Goal: Transaction & Acquisition: Obtain resource

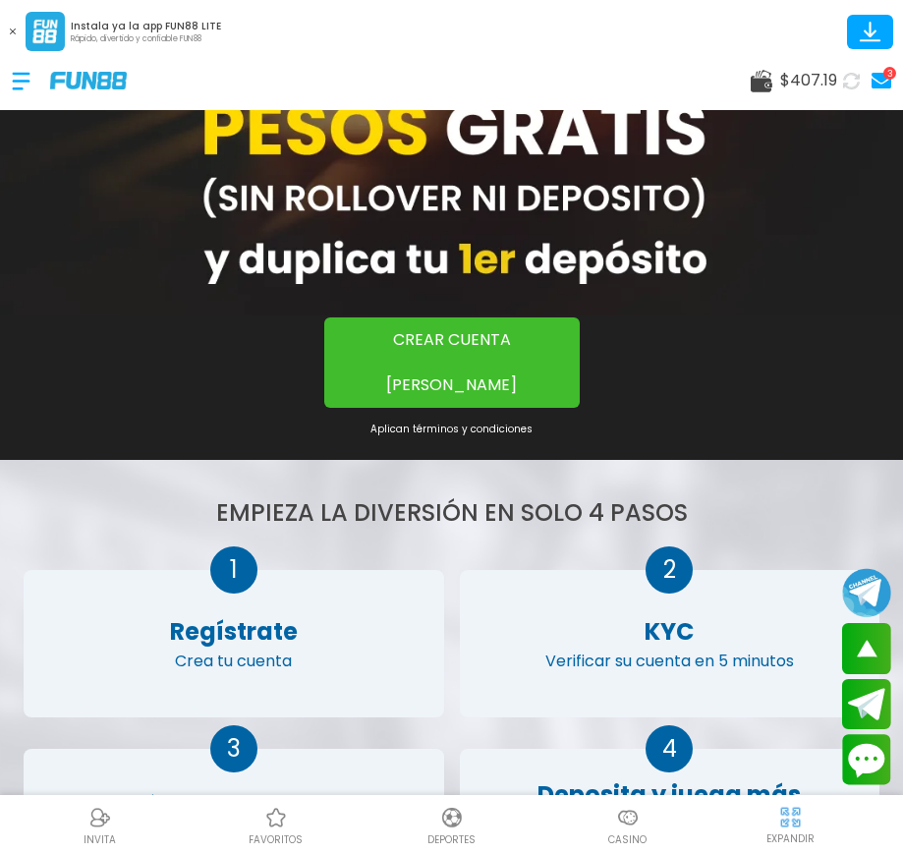
scroll to position [688, 0]
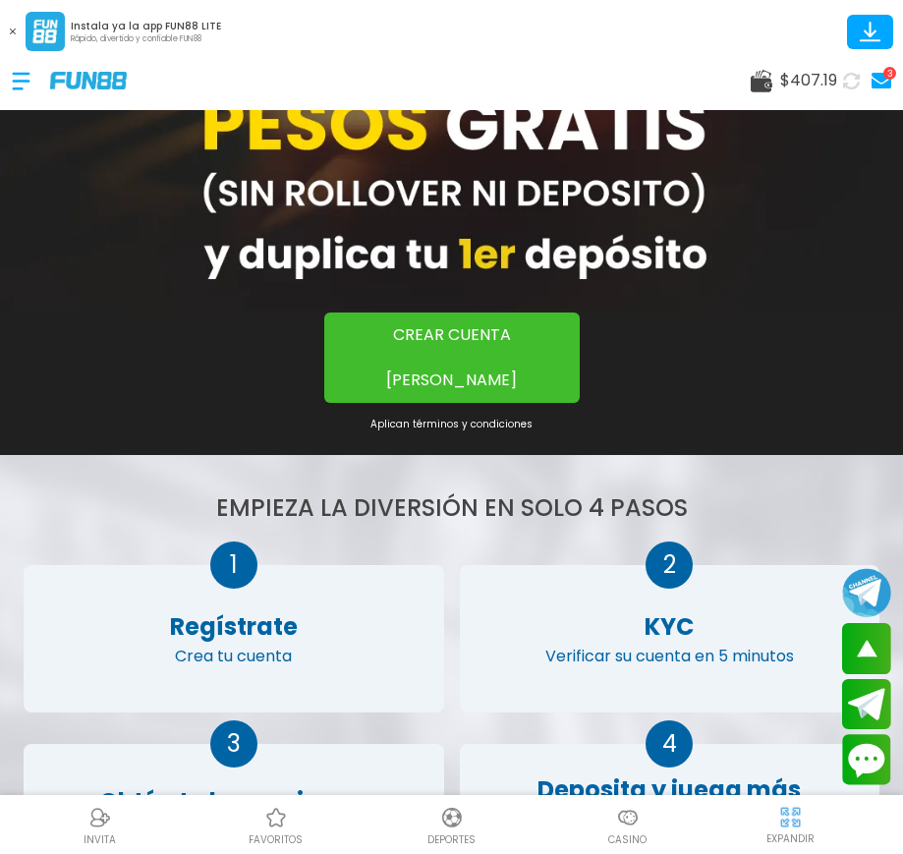
click at [302, 820] on div "favoritos" at bounding box center [276, 825] width 176 height 44
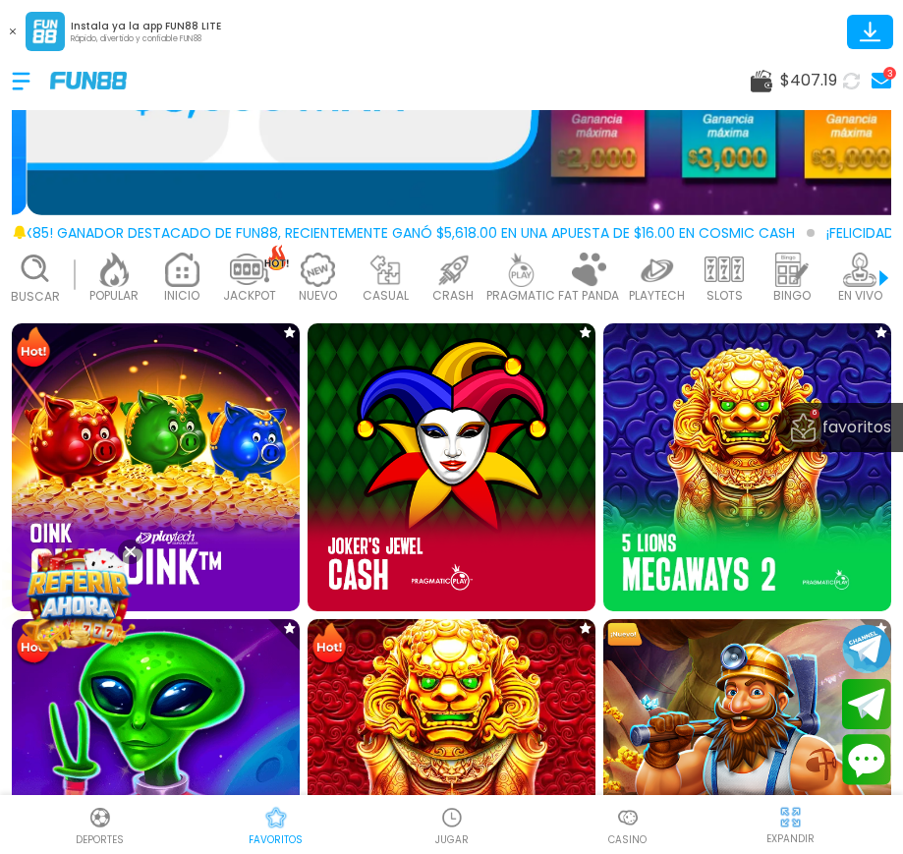
scroll to position [295, 0]
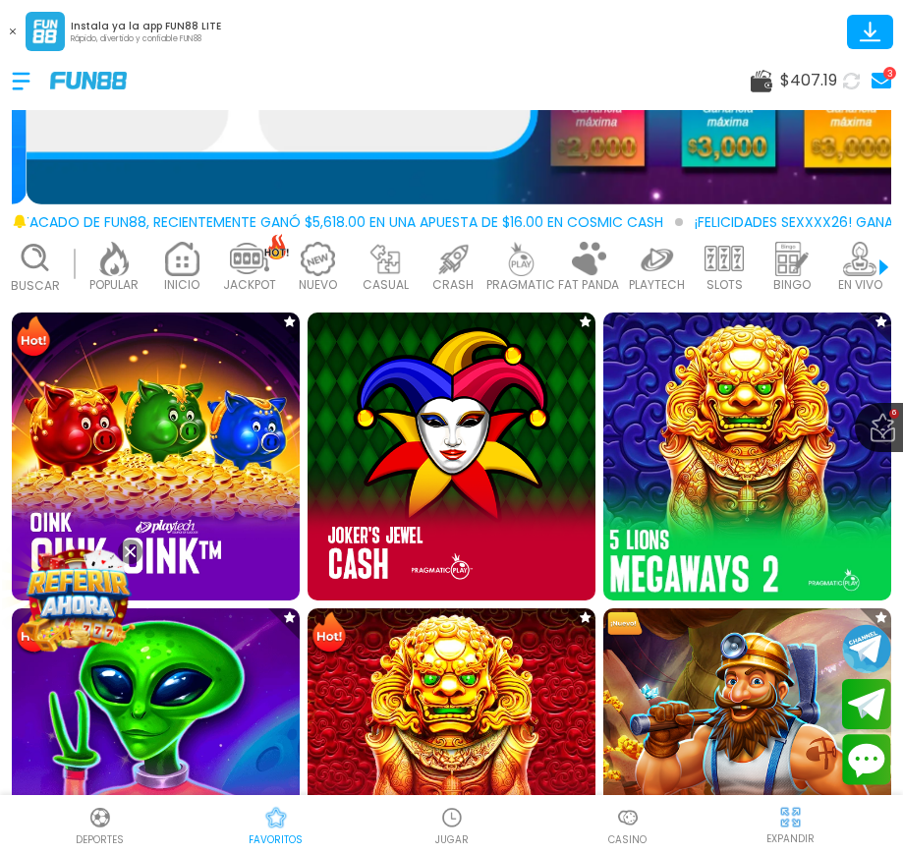
click at [704, 477] on img at bounding box center [747, 456] width 317 height 317
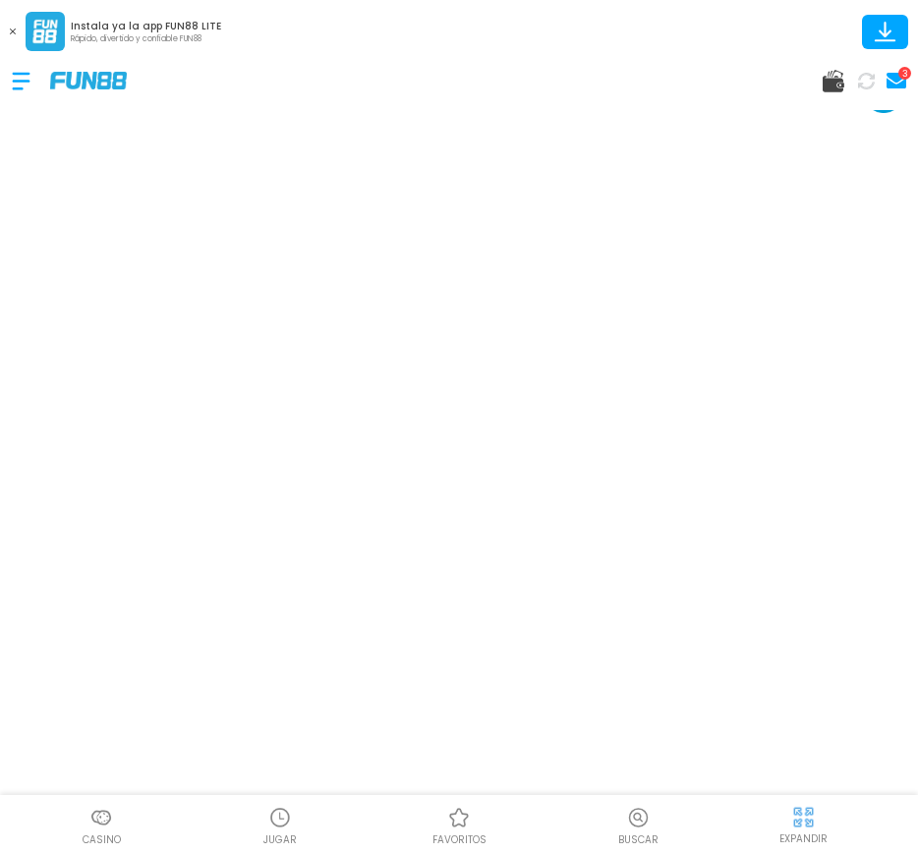
click at [469, 810] on img at bounding box center [459, 818] width 24 height 24
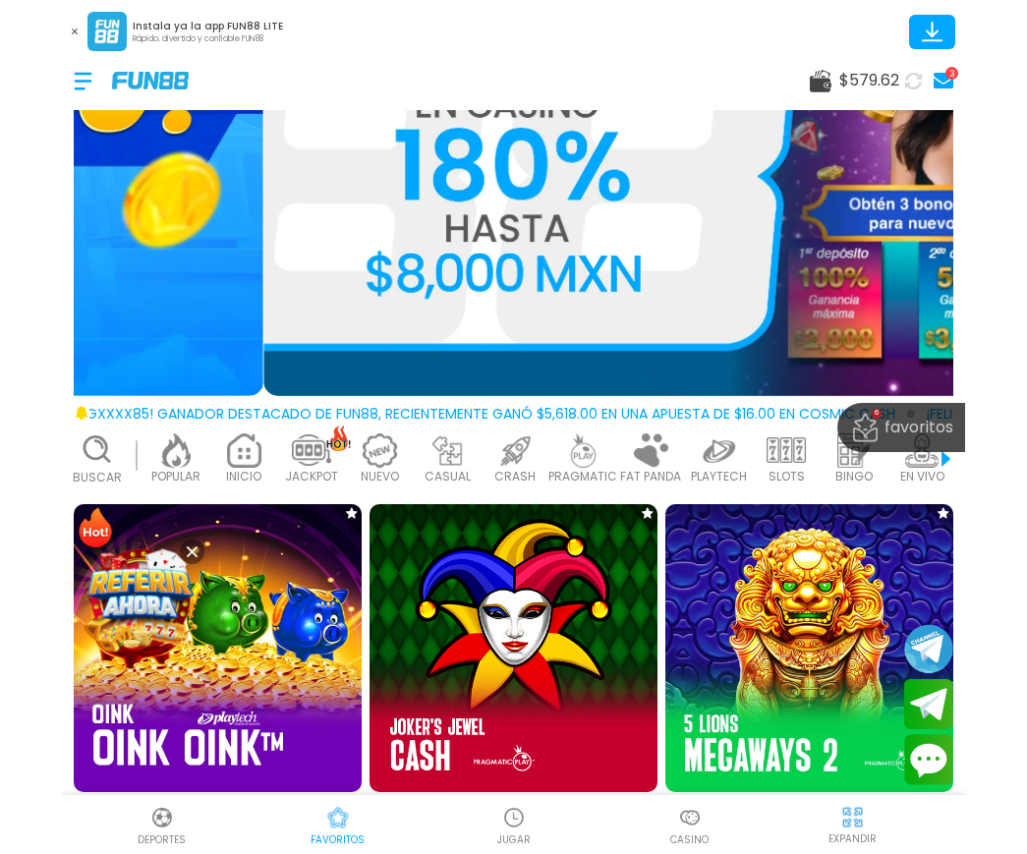
scroll to position [295, 0]
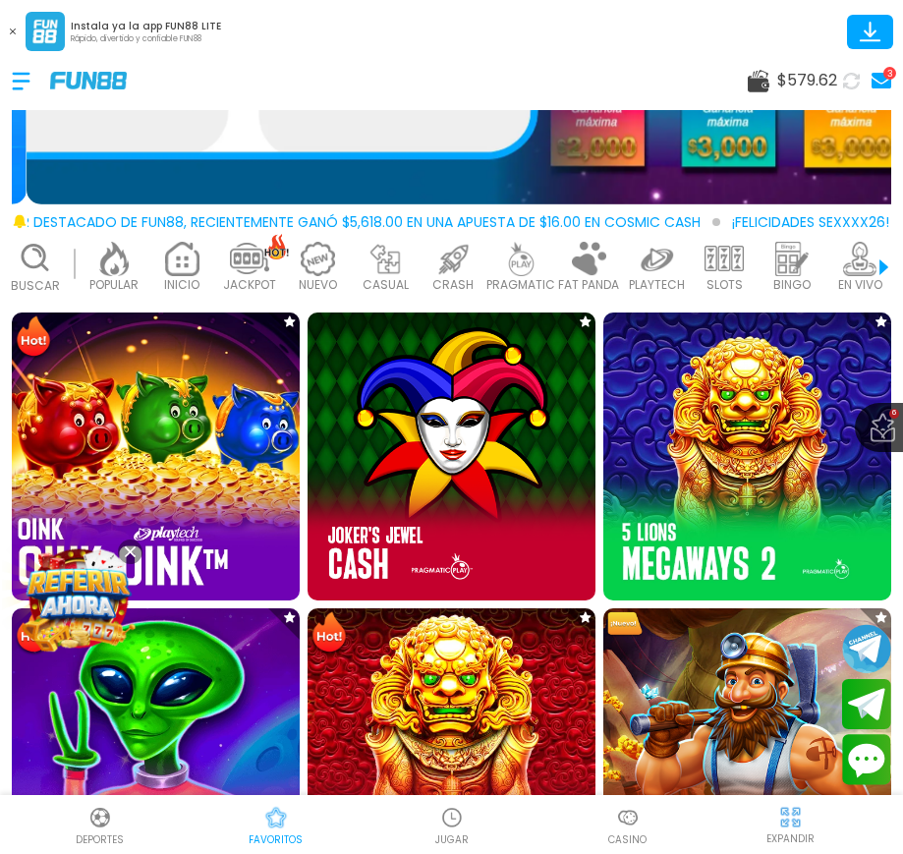
click at [143, 468] on img at bounding box center [155, 456] width 317 height 317
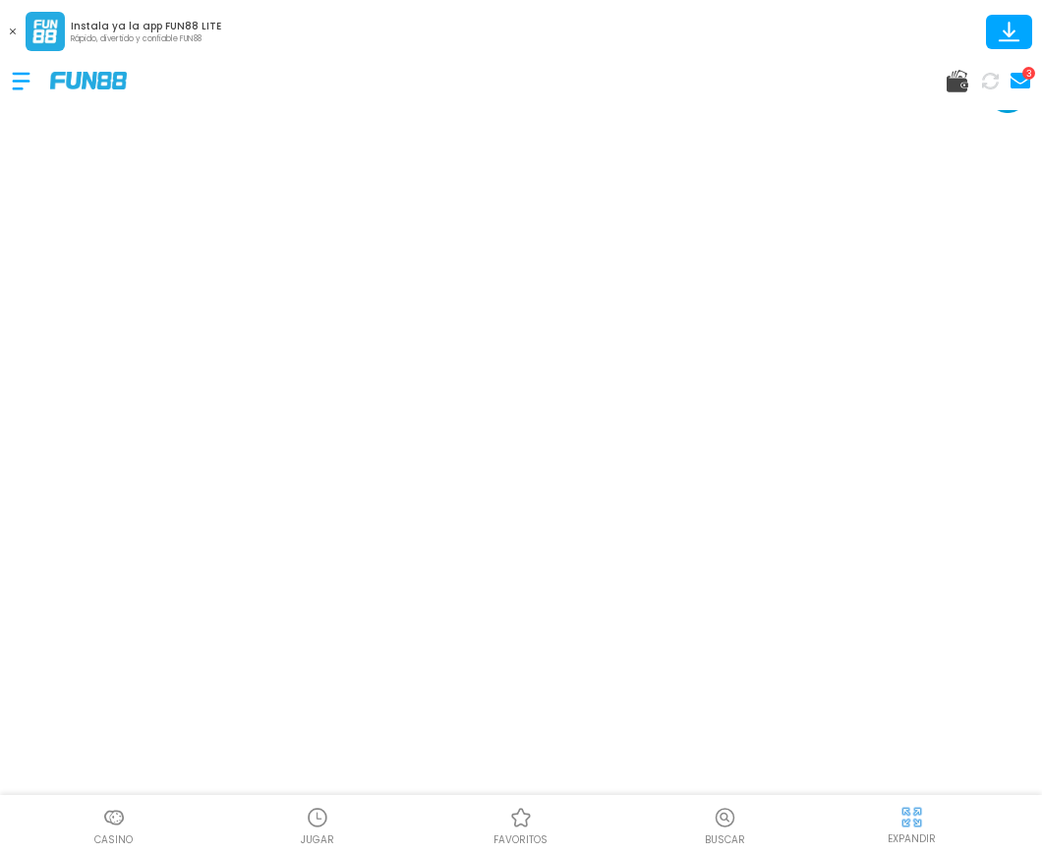
click at [524, 818] on img at bounding box center [521, 818] width 24 height 24
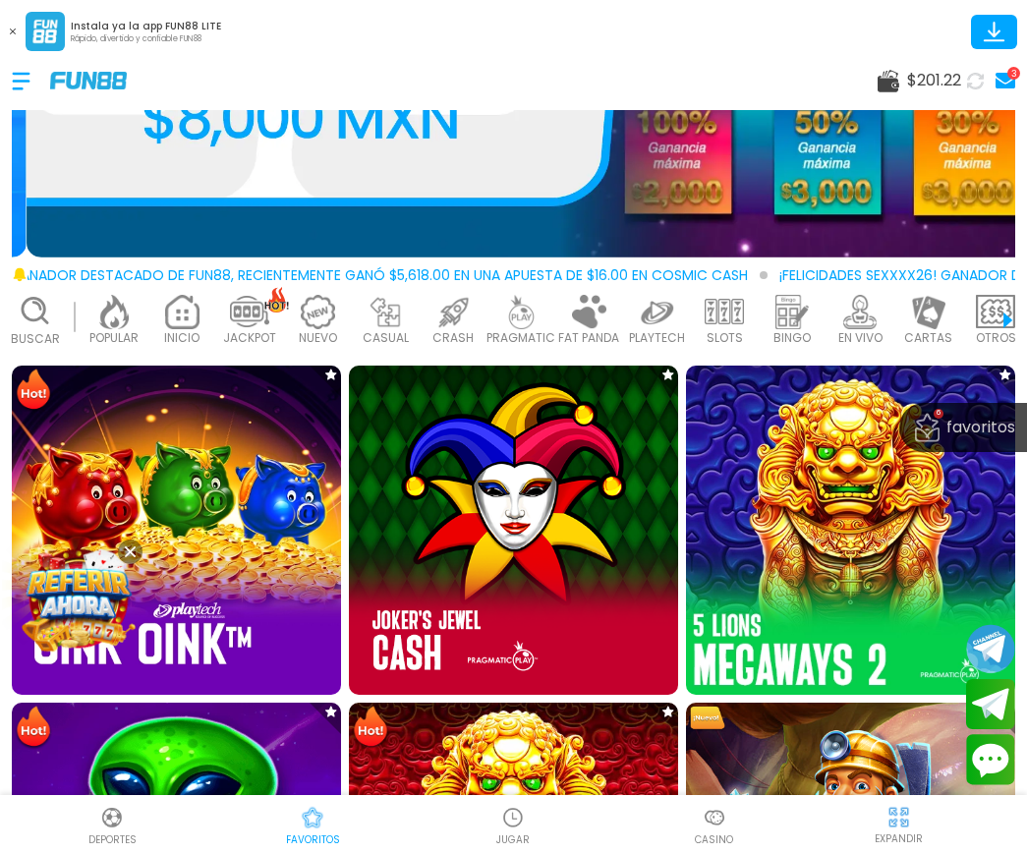
scroll to position [393, 0]
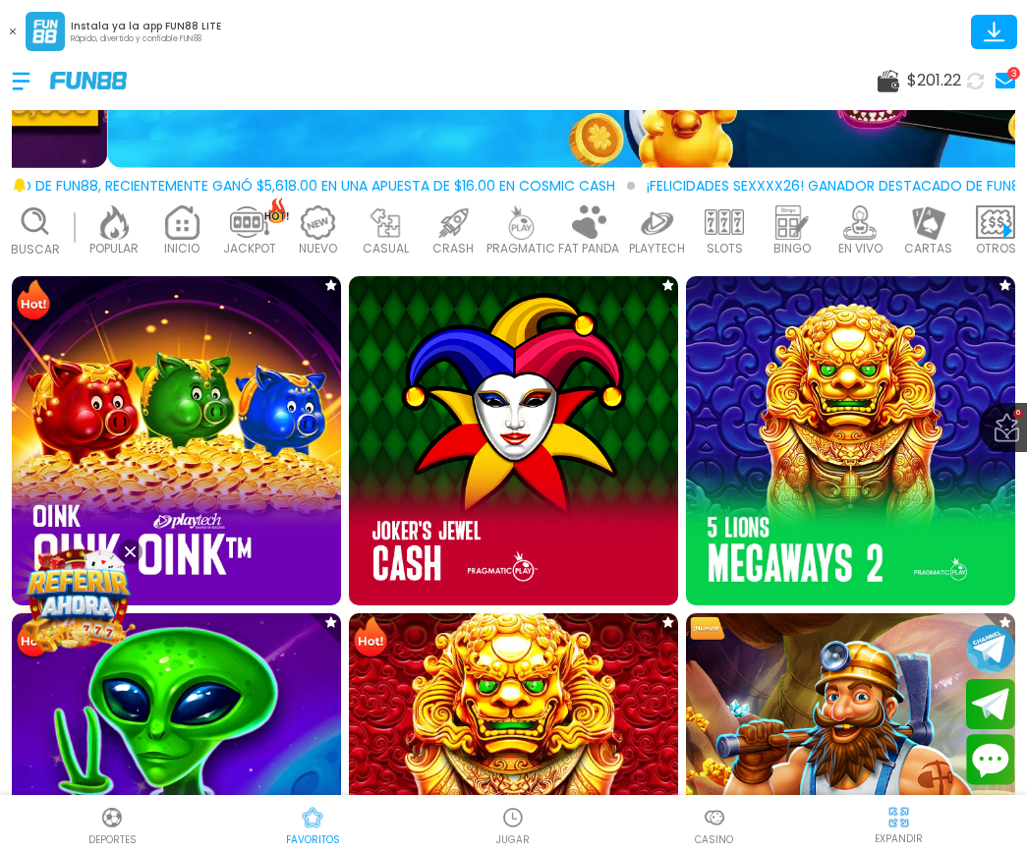
click at [513, 718] on img at bounding box center [513, 778] width 363 height 363
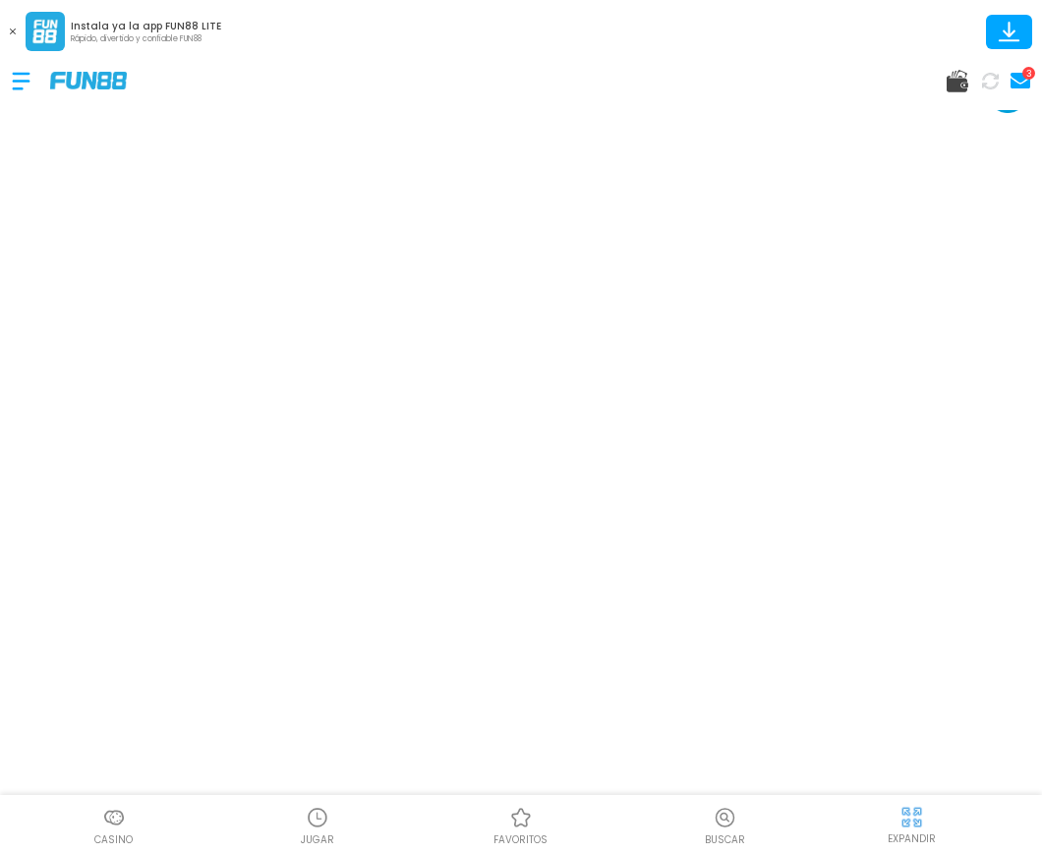
click at [516, 823] on img at bounding box center [521, 818] width 24 height 24
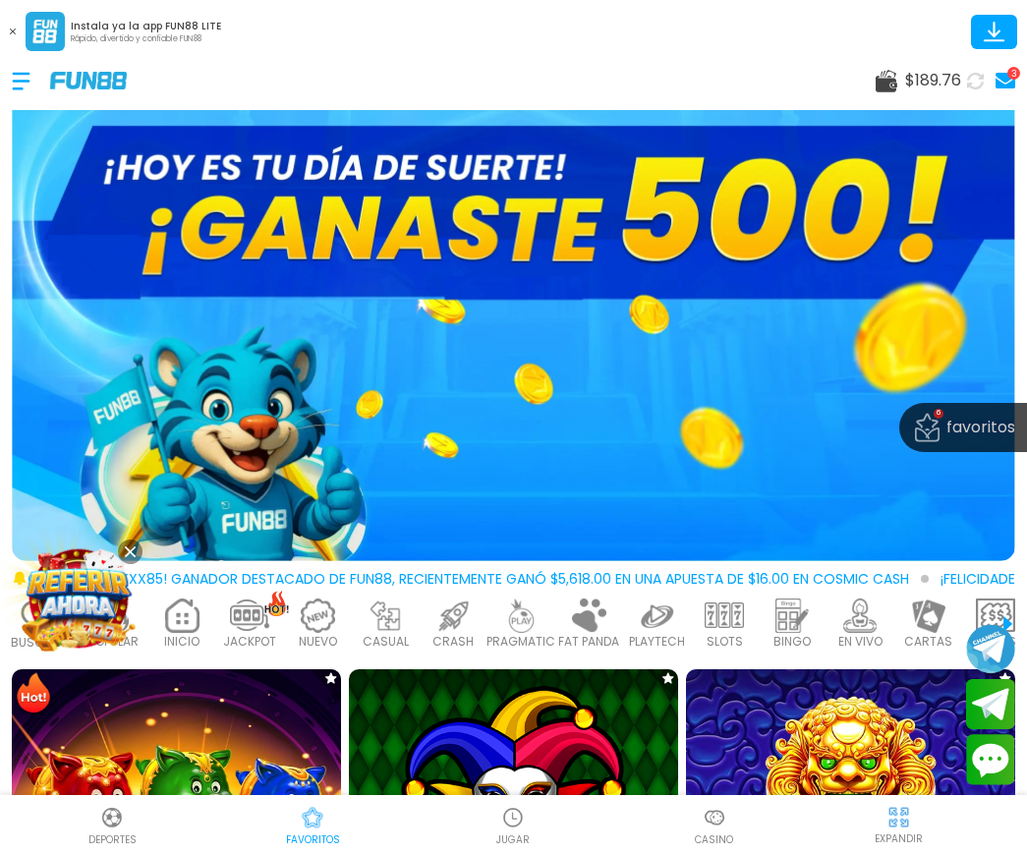
click at [137, 550] on button at bounding box center [130, 552] width 25 height 25
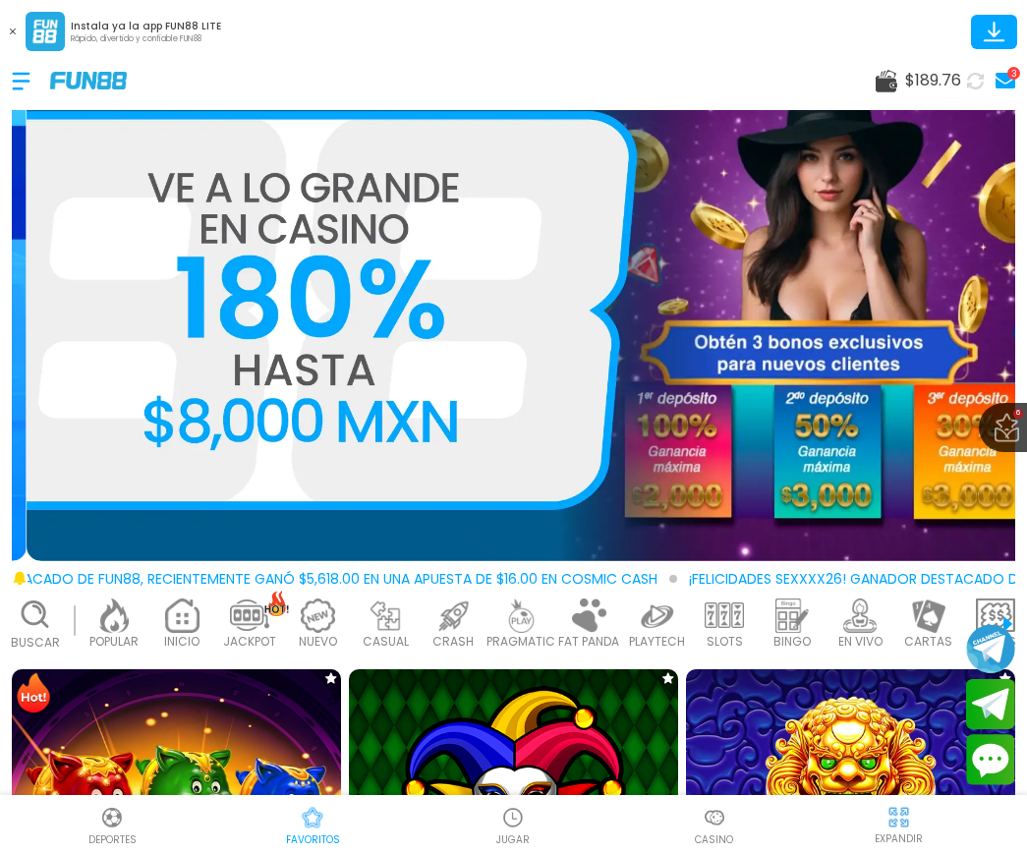
click at [46, 620] on icon at bounding box center [35, 615] width 34 height 34
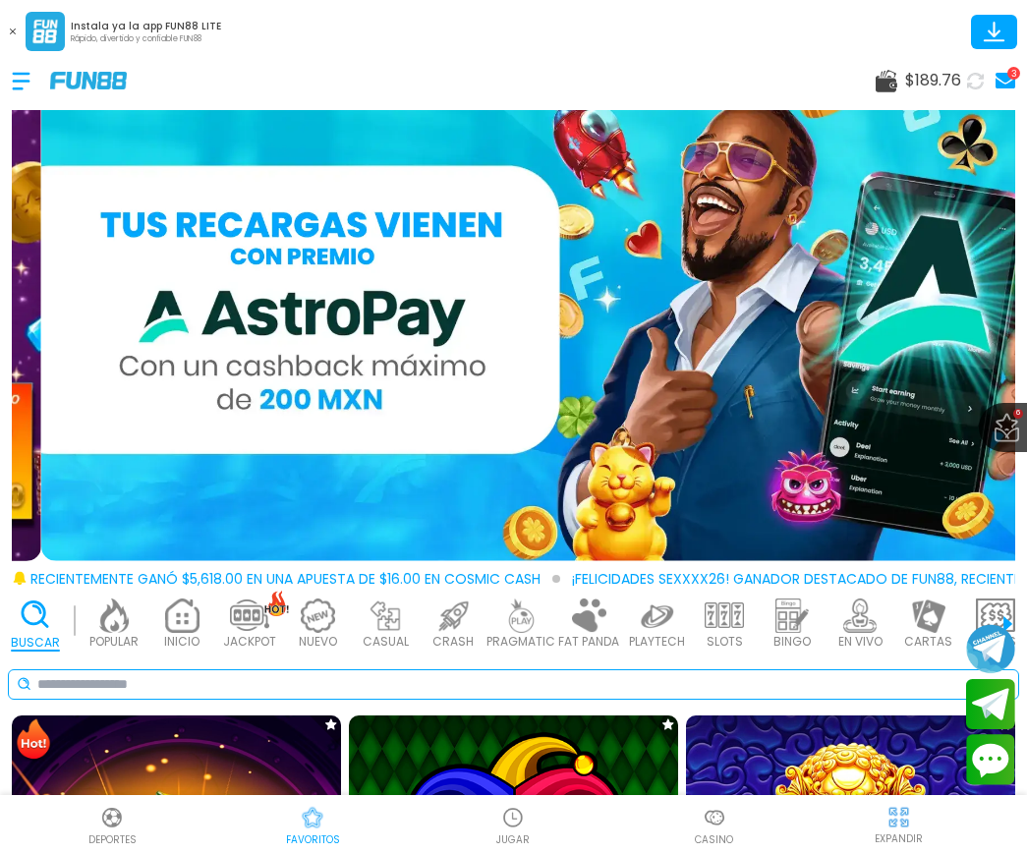
click at [332, 674] on input at bounding box center [523, 684] width 973 height 21
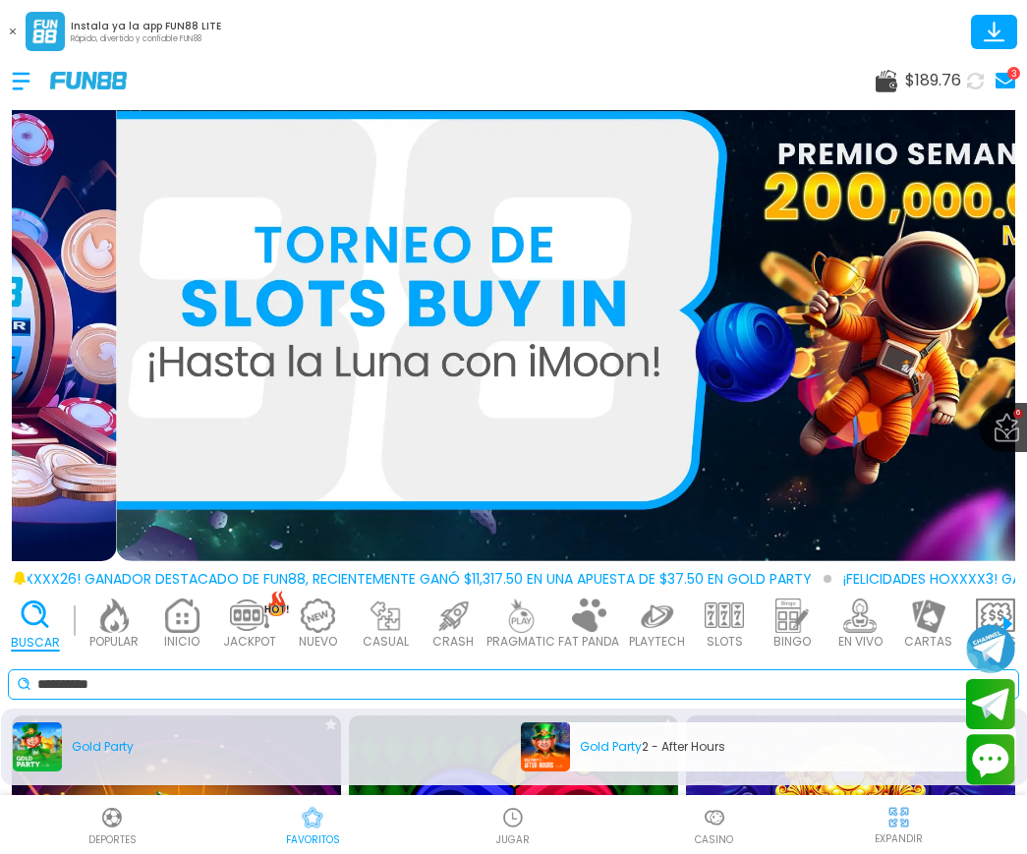
type input "**********"
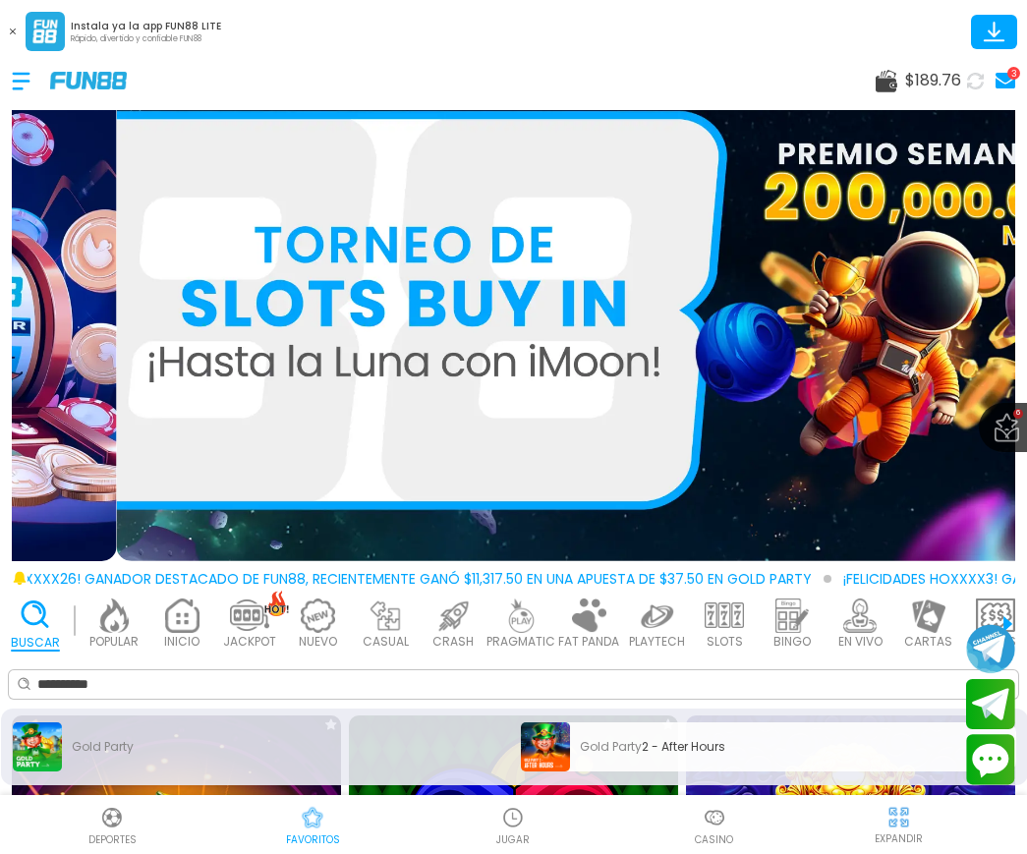
click at [557, 740] on div "Gold Party 2 - After Hours" at bounding box center [769, 747] width 496 height 49
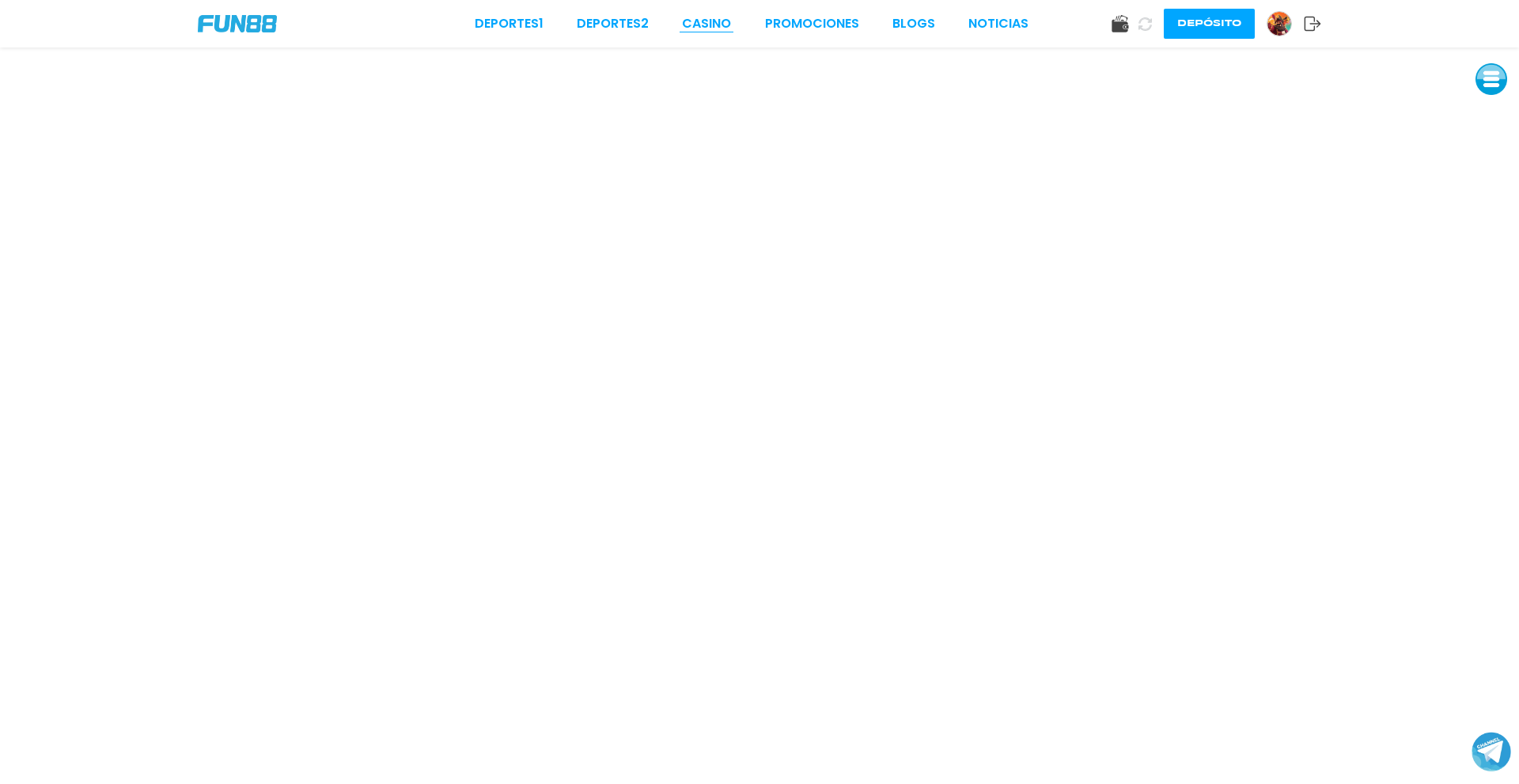
click at [721, 25] on link "CASINO" at bounding box center [706, 24] width 49 height 19
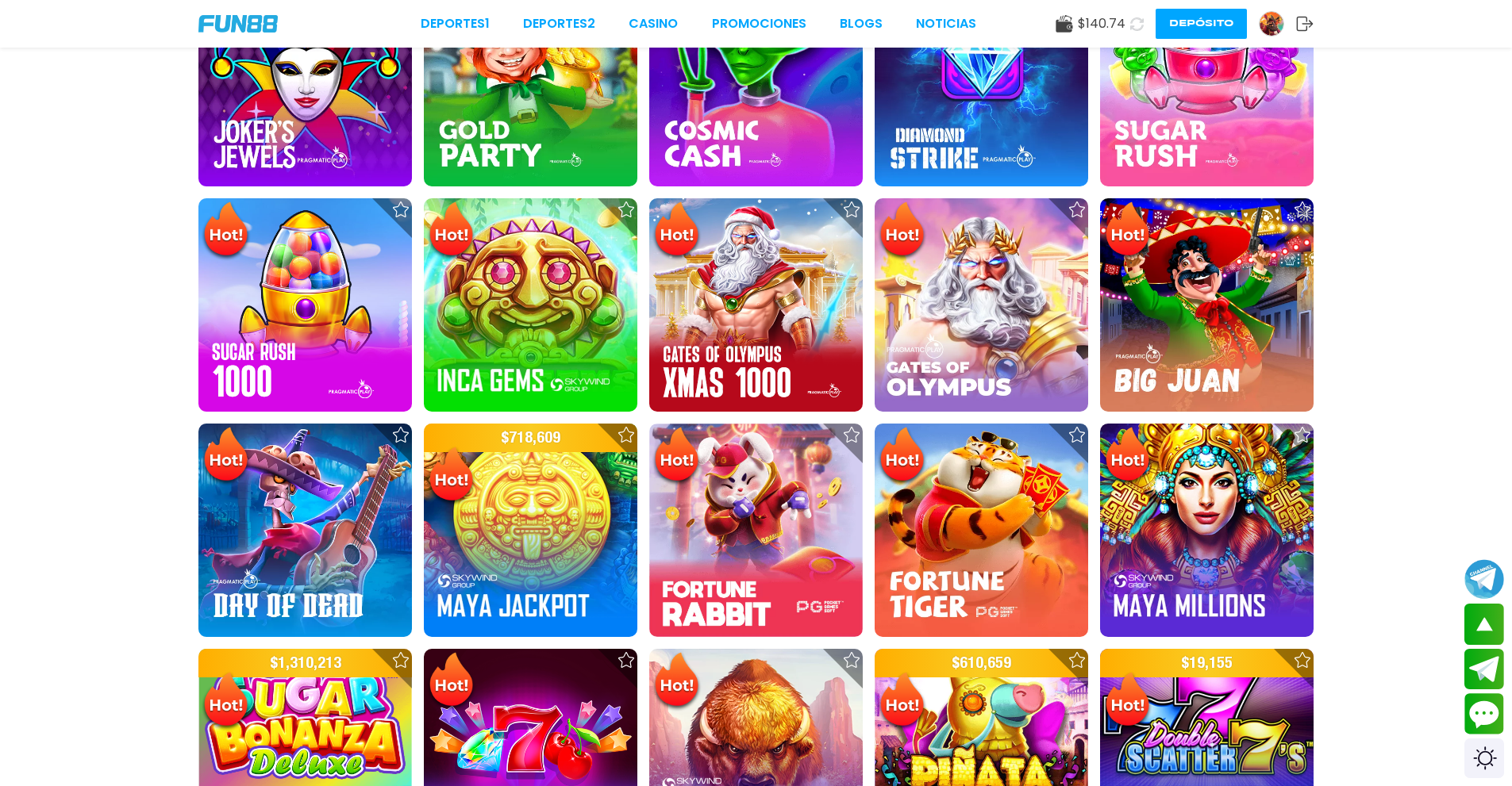
scroll to position [476, 0]
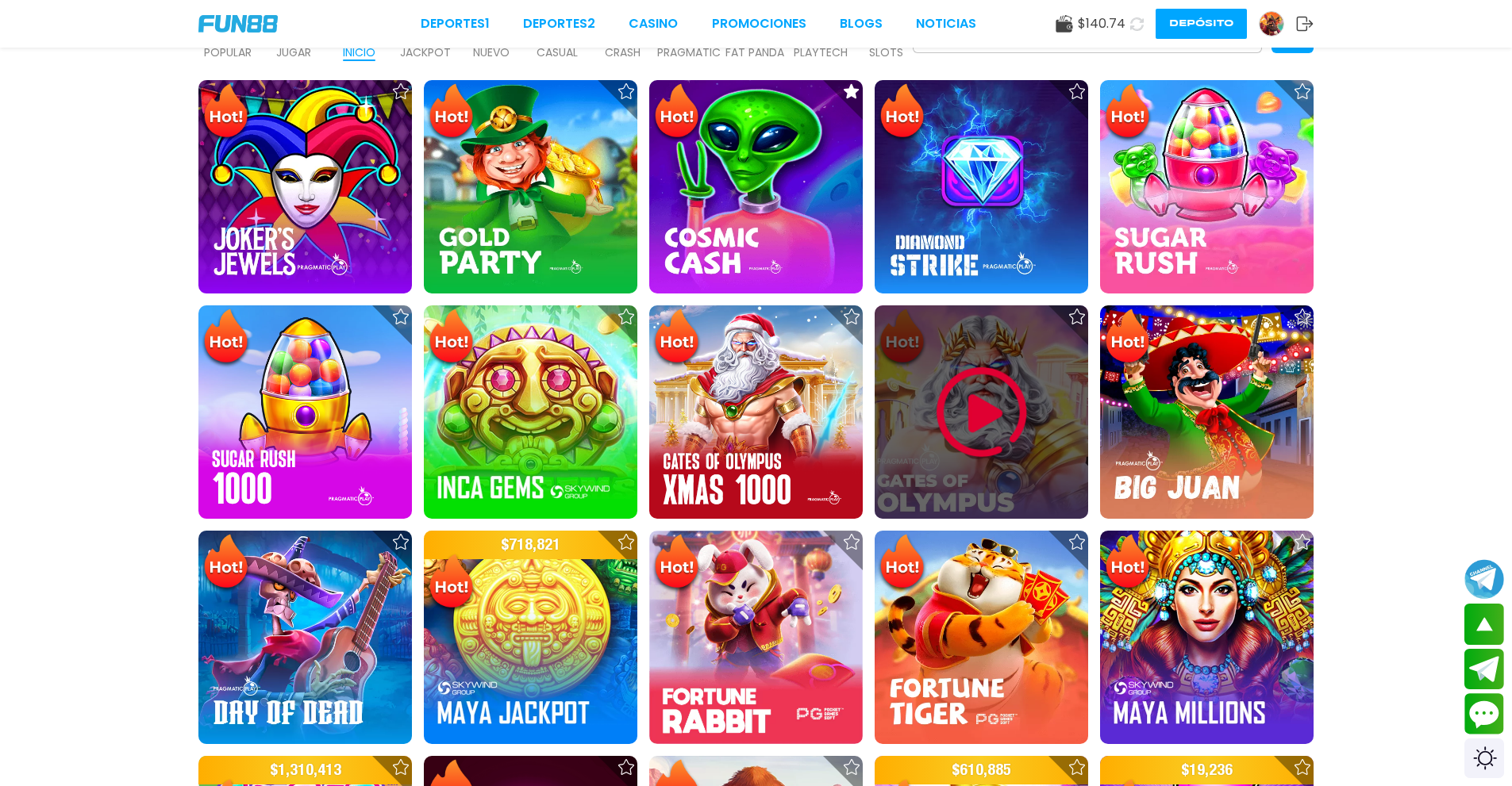
click at [740, 437] on img at bounding box center [982, 412] width 95 height 95
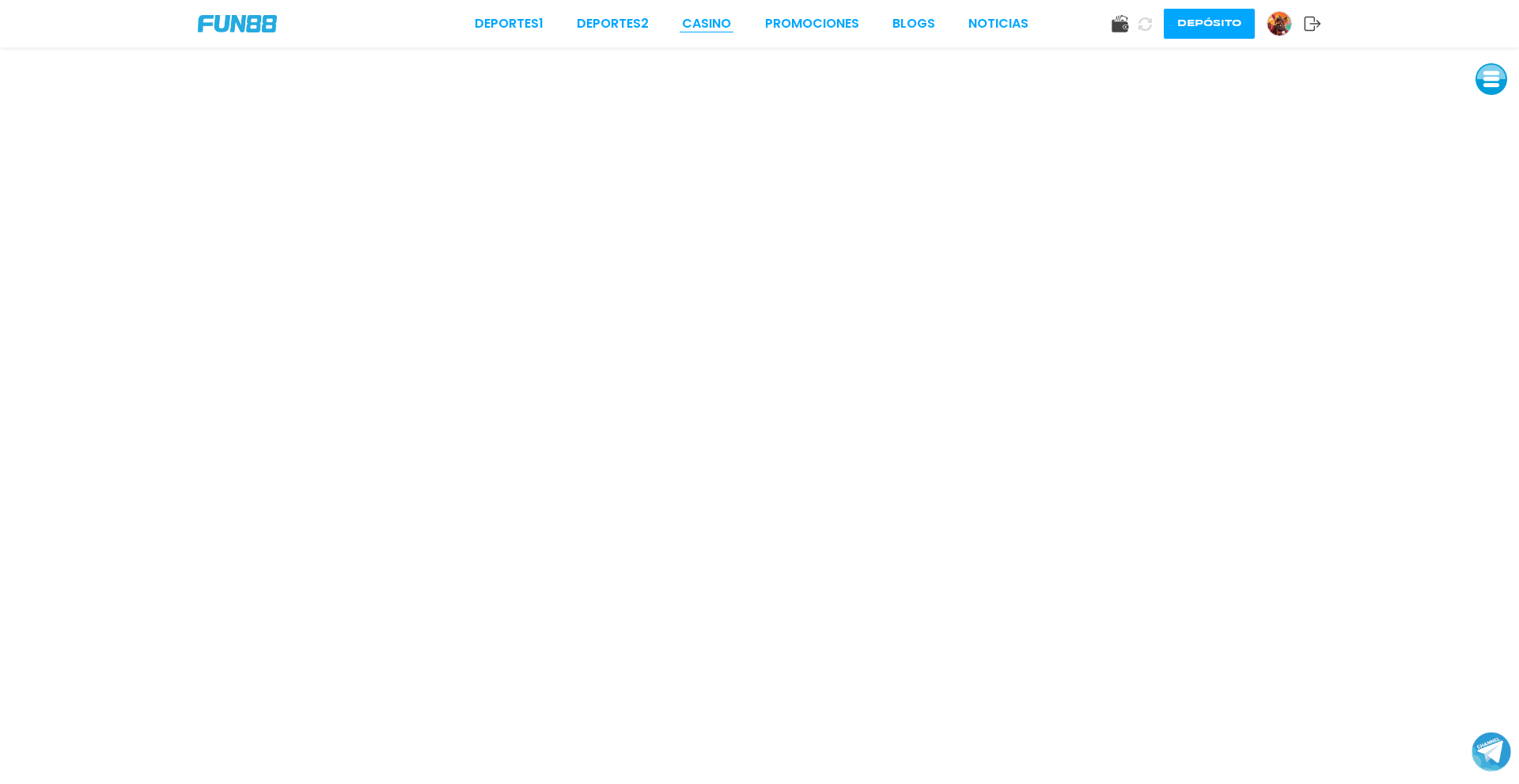
click at [715, 23] on link "CASINO" at bounding box center [706, 24] width 49 height 19
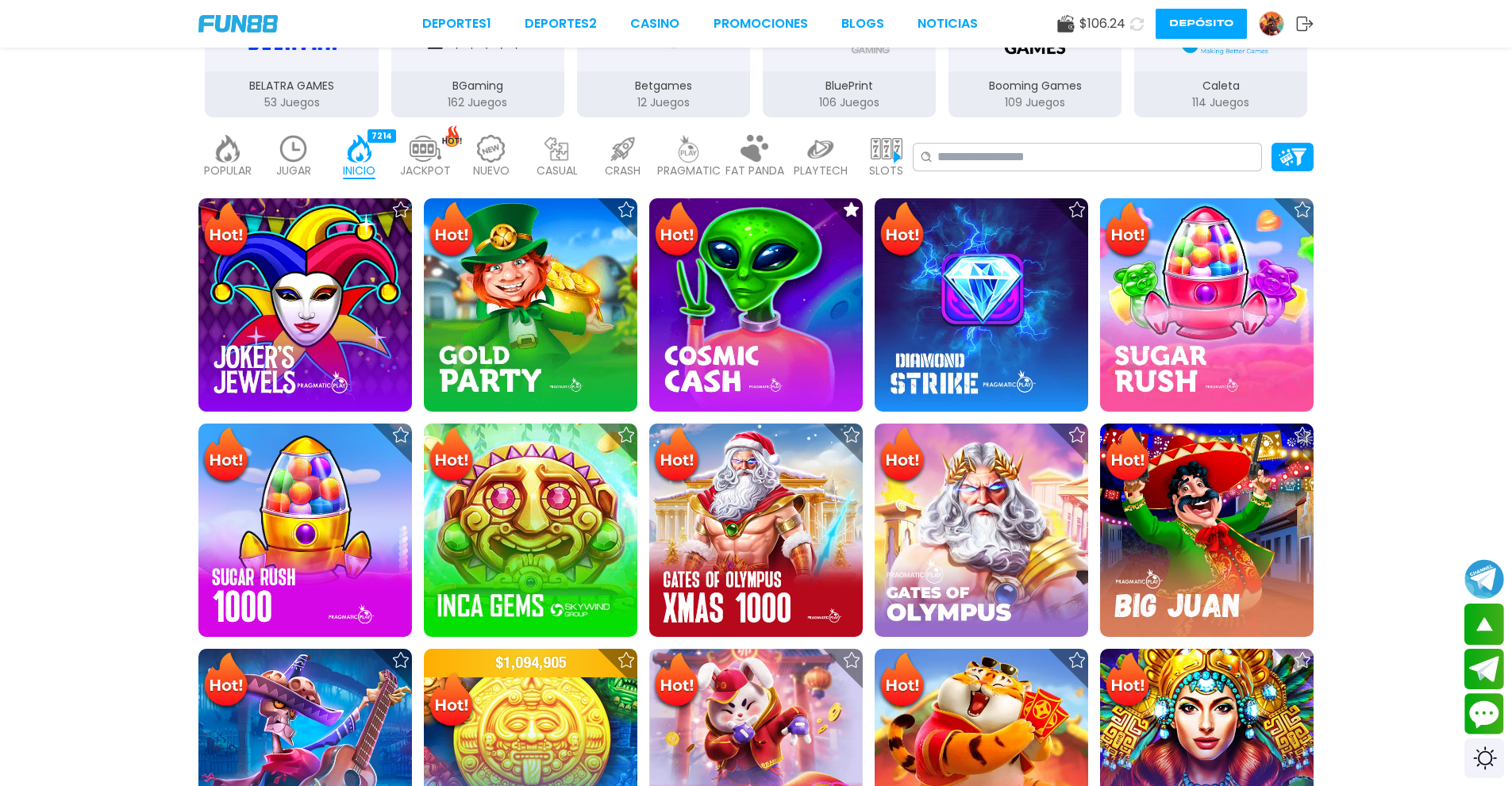
scroll to position [397, 0]
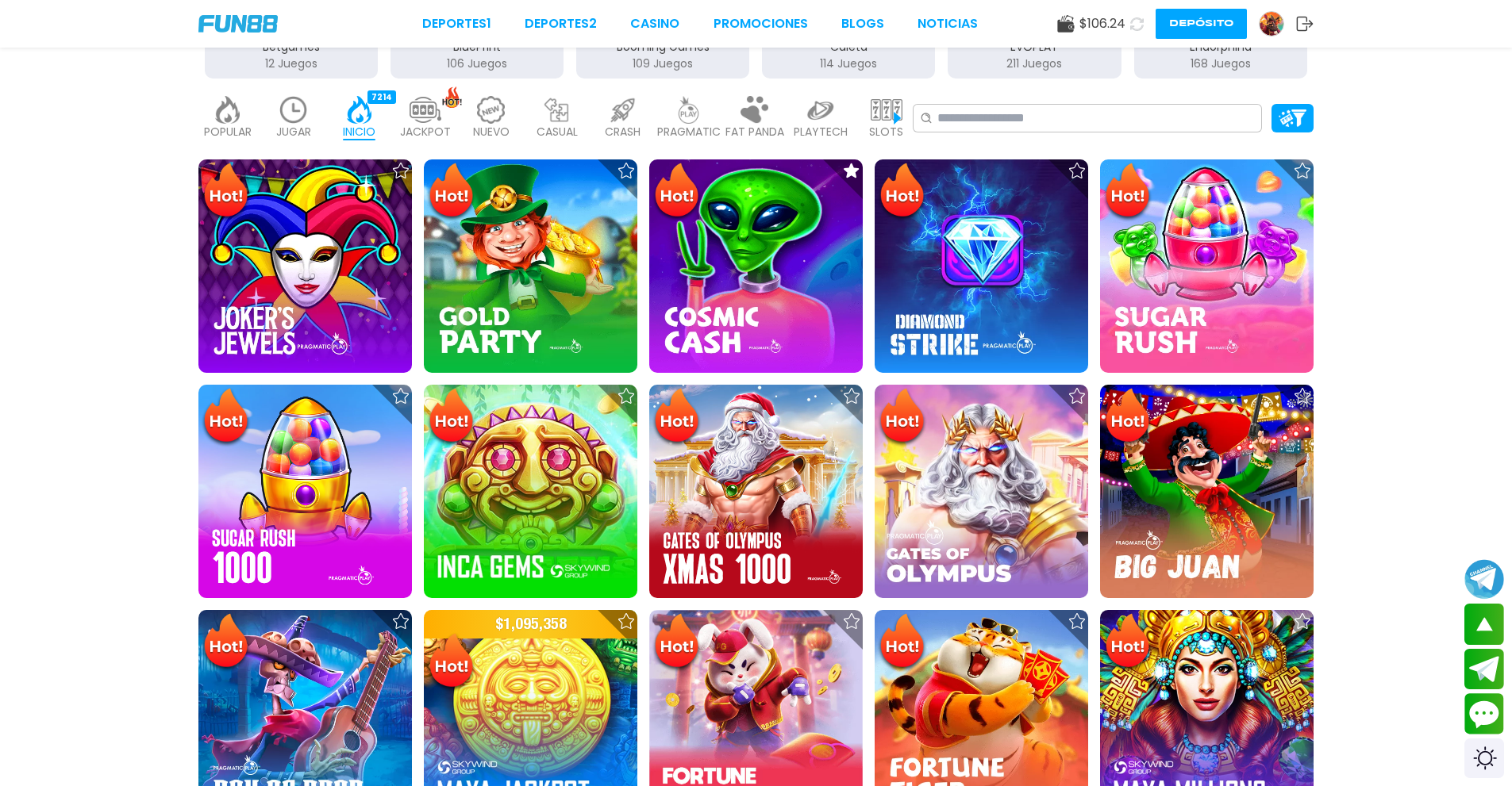
click at [301, 125] on p "JUGAR" at bounding box center [293, 132] width 35 height 17
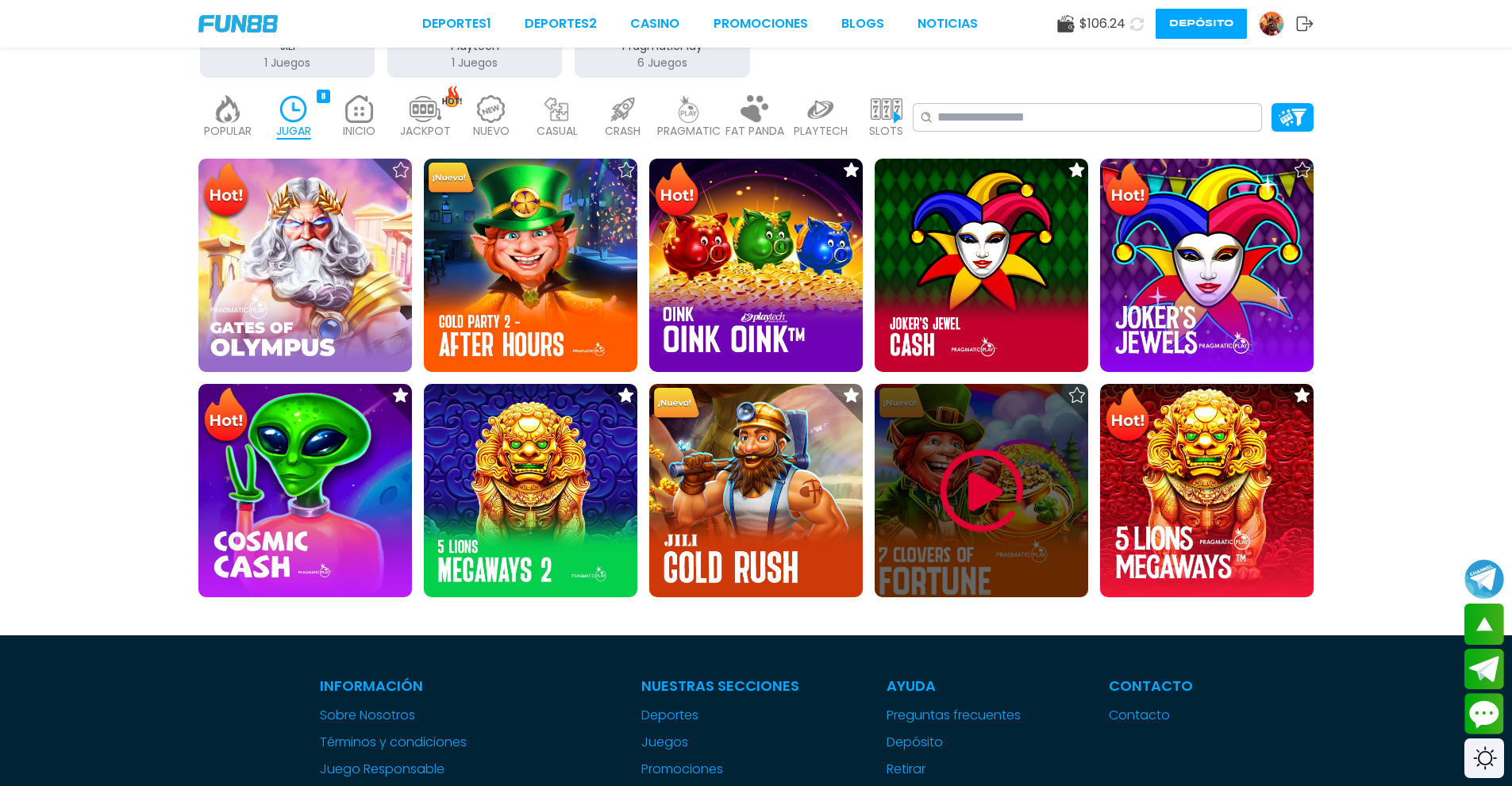
click at [740, 483] on img at bounding box center [982, 491] width 95 height 95
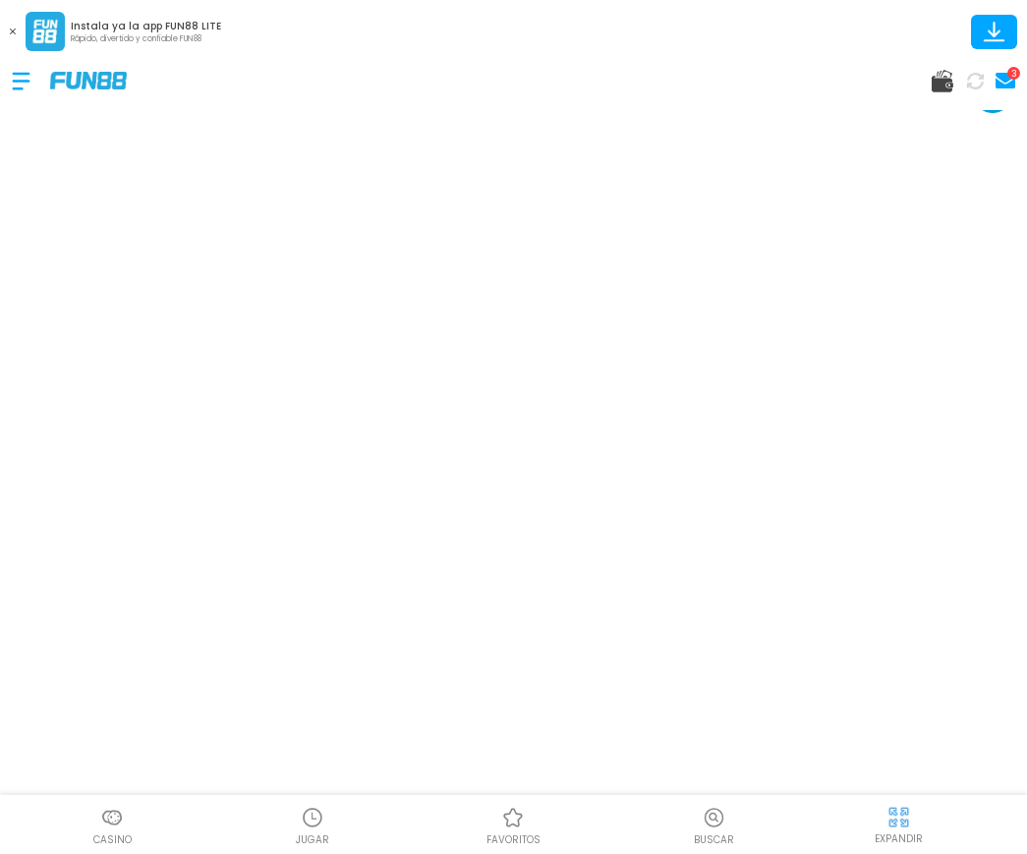
click at [20, 94] on div at bounding box center [31, 81] width 38 height 58
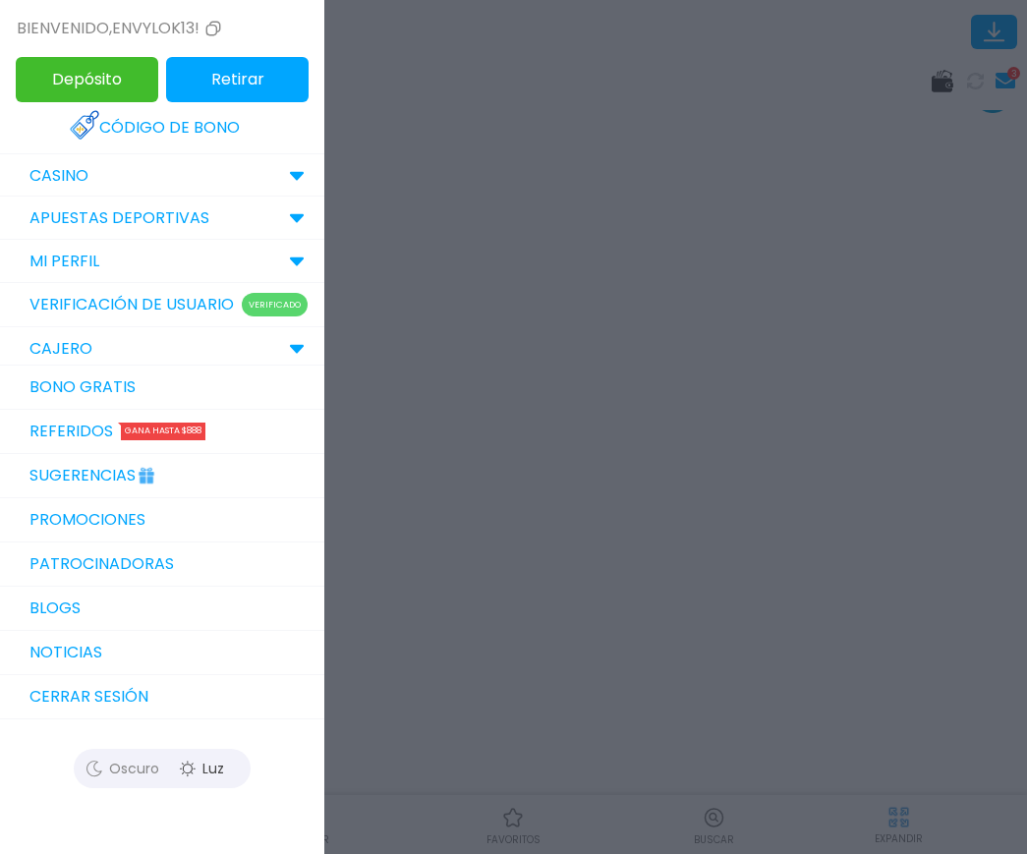
click at [105, 410] on link "Bono Gratis" at bounding box center [162, 388] width 324 height 44
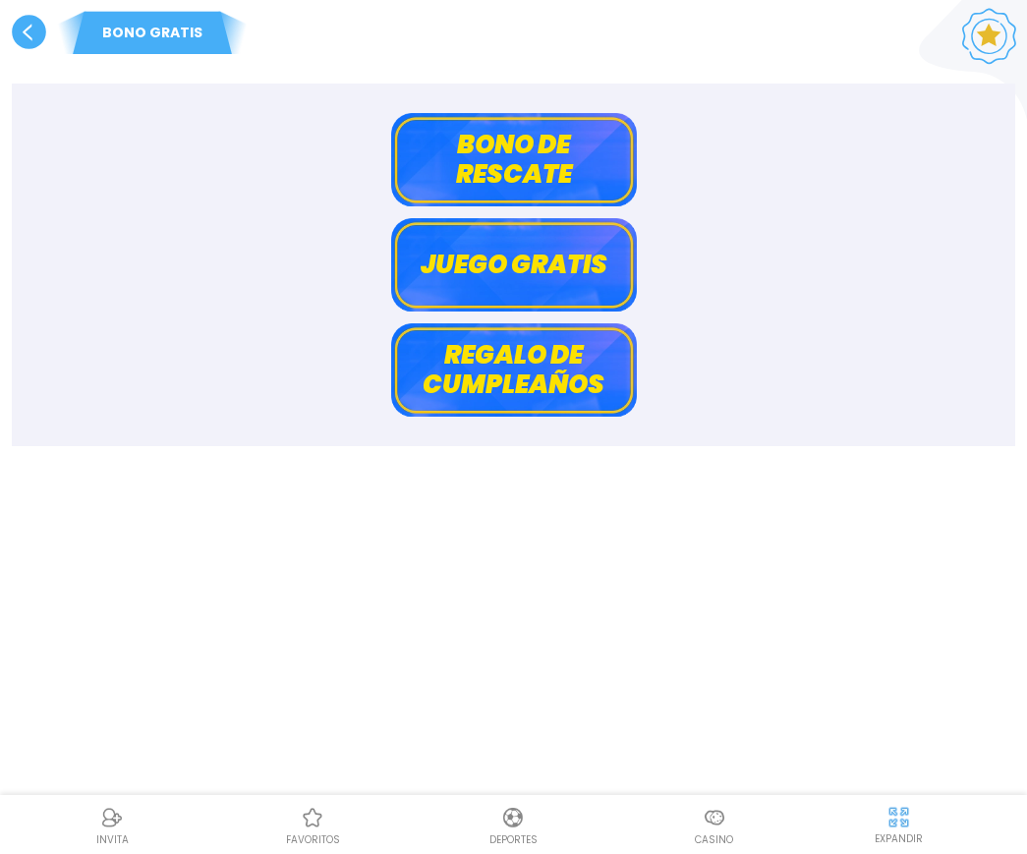
click at [502, 164] on button "Bono de rescate" at bounding box center [514, 159] width 246 height 93
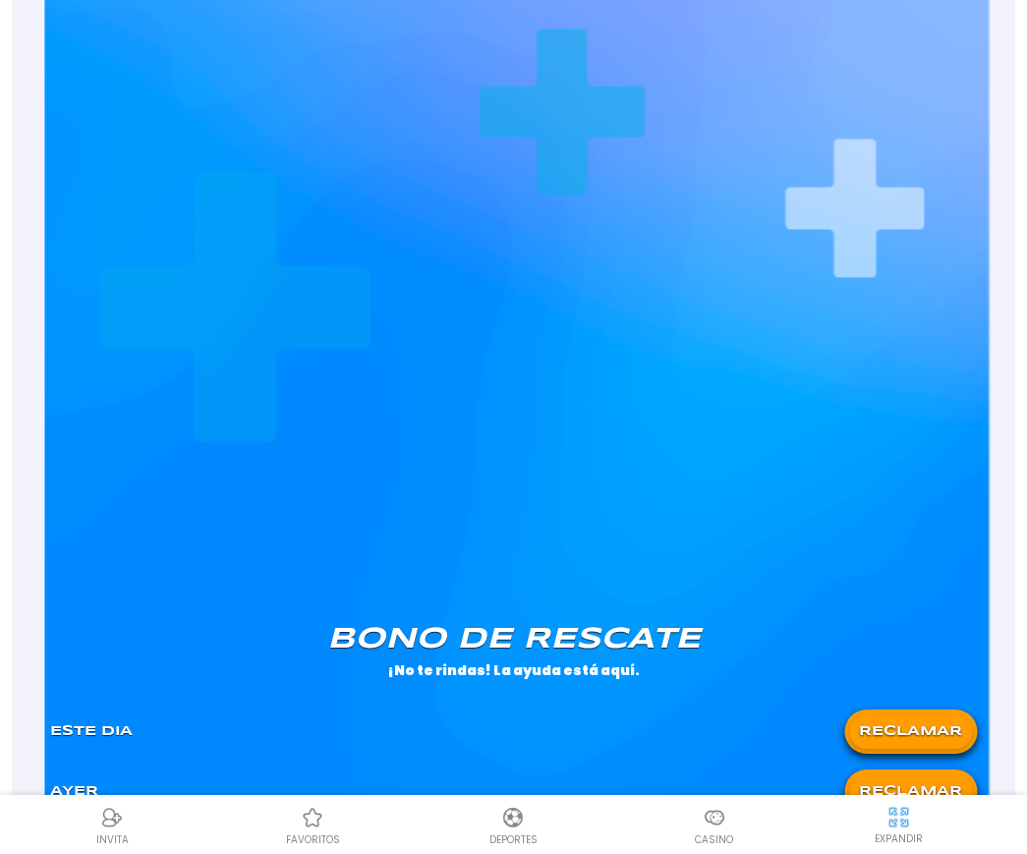
scroll to position [1278, 0]
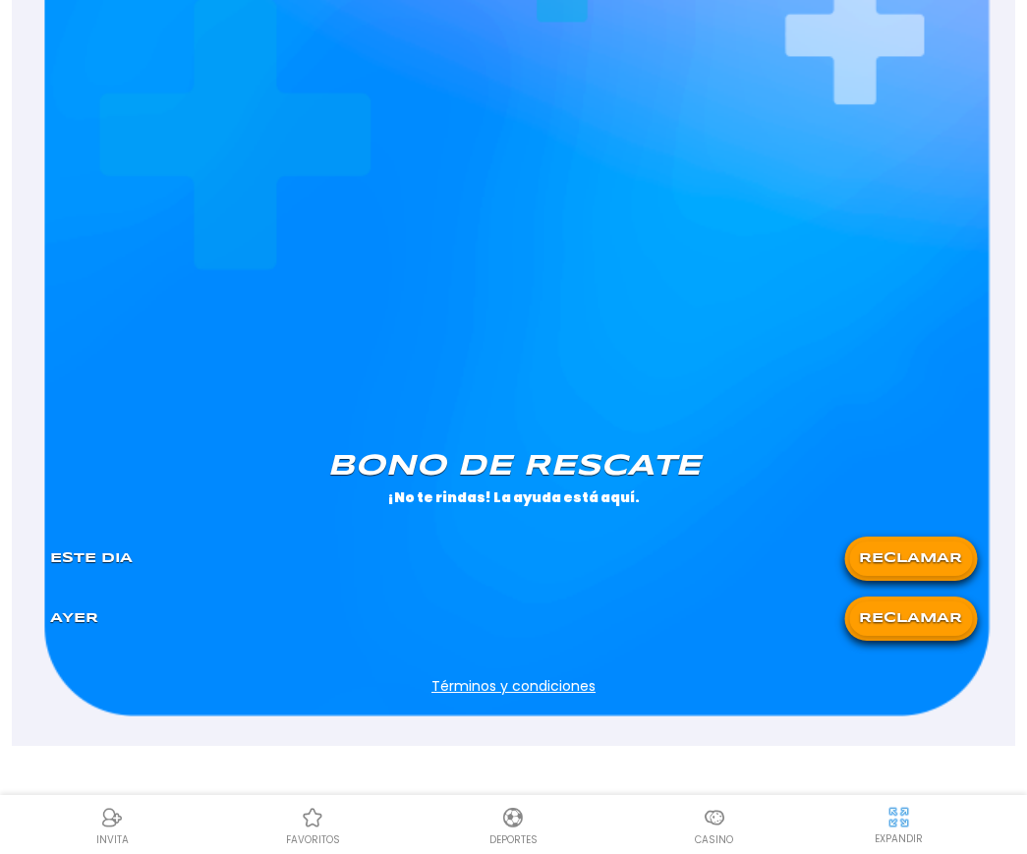
click at [882, 559] on button "RECLAMAR" at bounding box center [910, 559] width 123 height 34
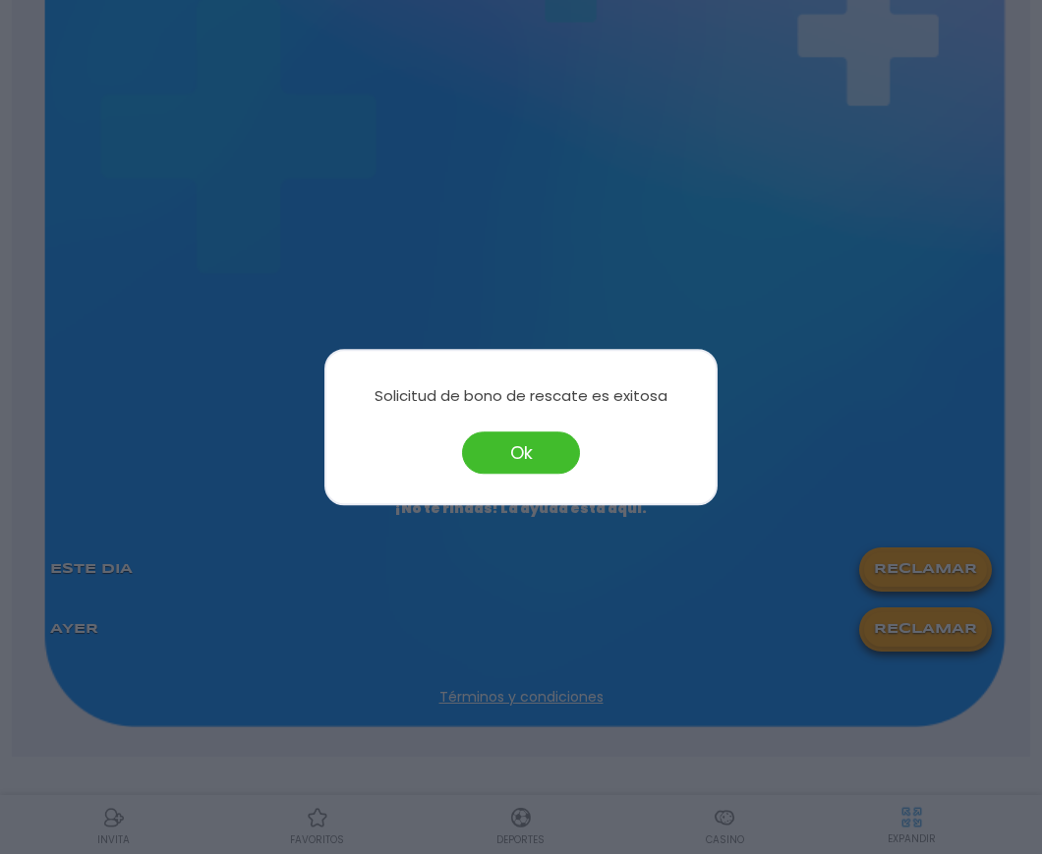
click at [576, 453] on button "Ok" at bounding box center [521, 453] width 118 height 42
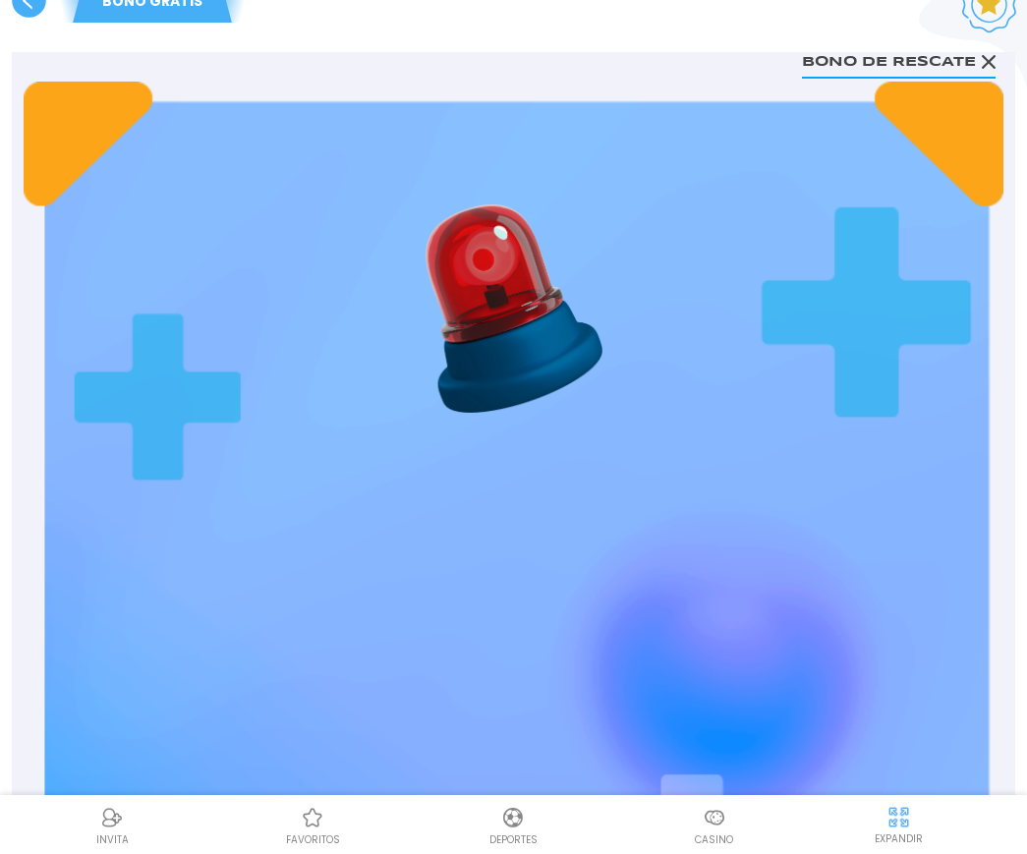
scroll to position [0, 0]
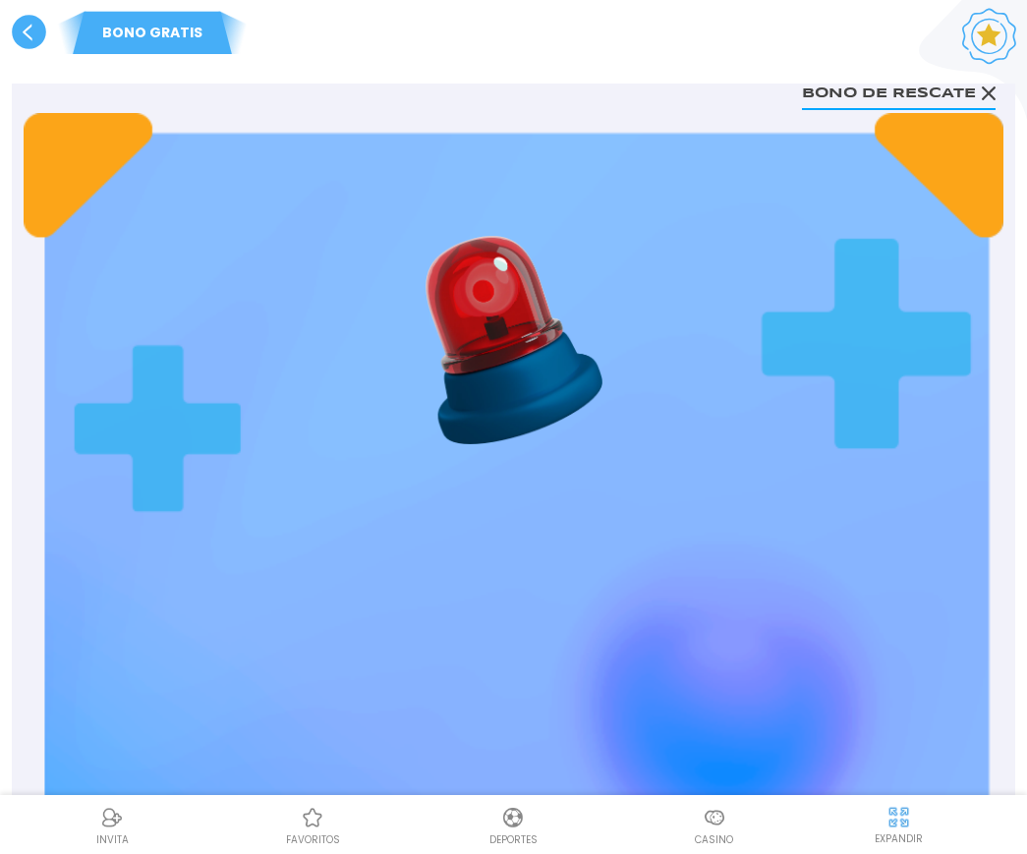
click at [847, 89] on button "Bono de rescate" at bounding box center [899, 92] width 194 height 36
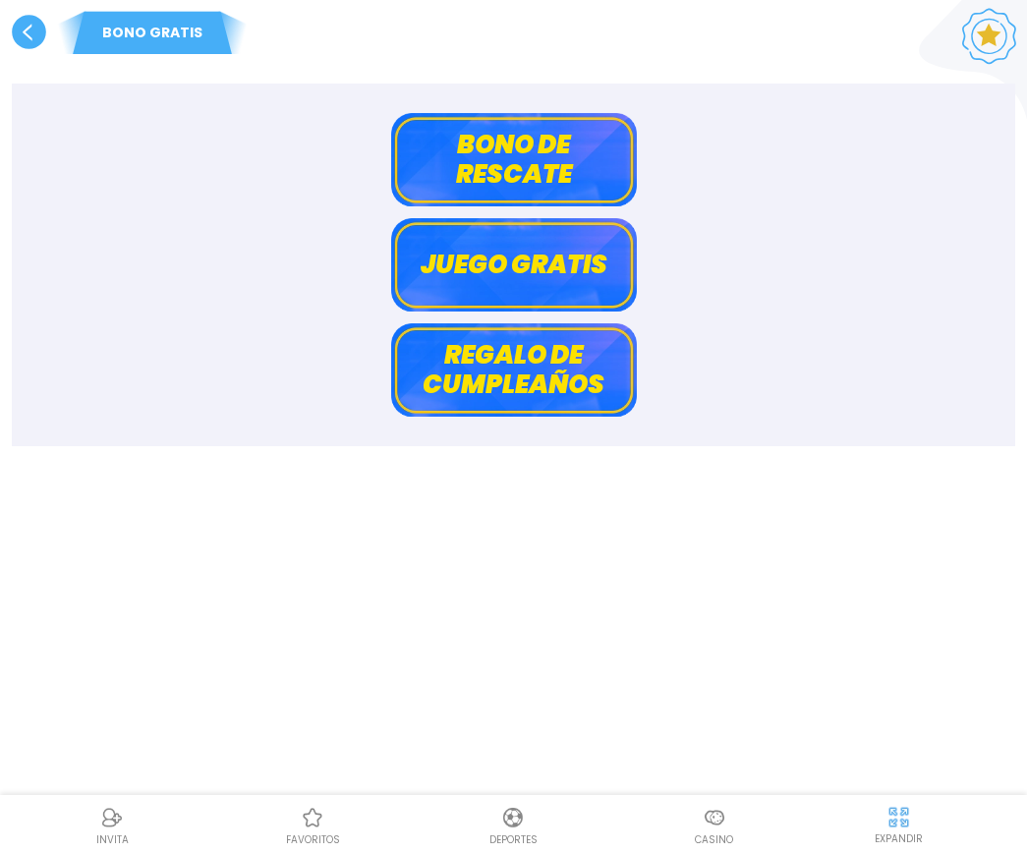
click at [604, 142] on button "Bono de rescate" at bounding box center [514, 159] width 246 height 93
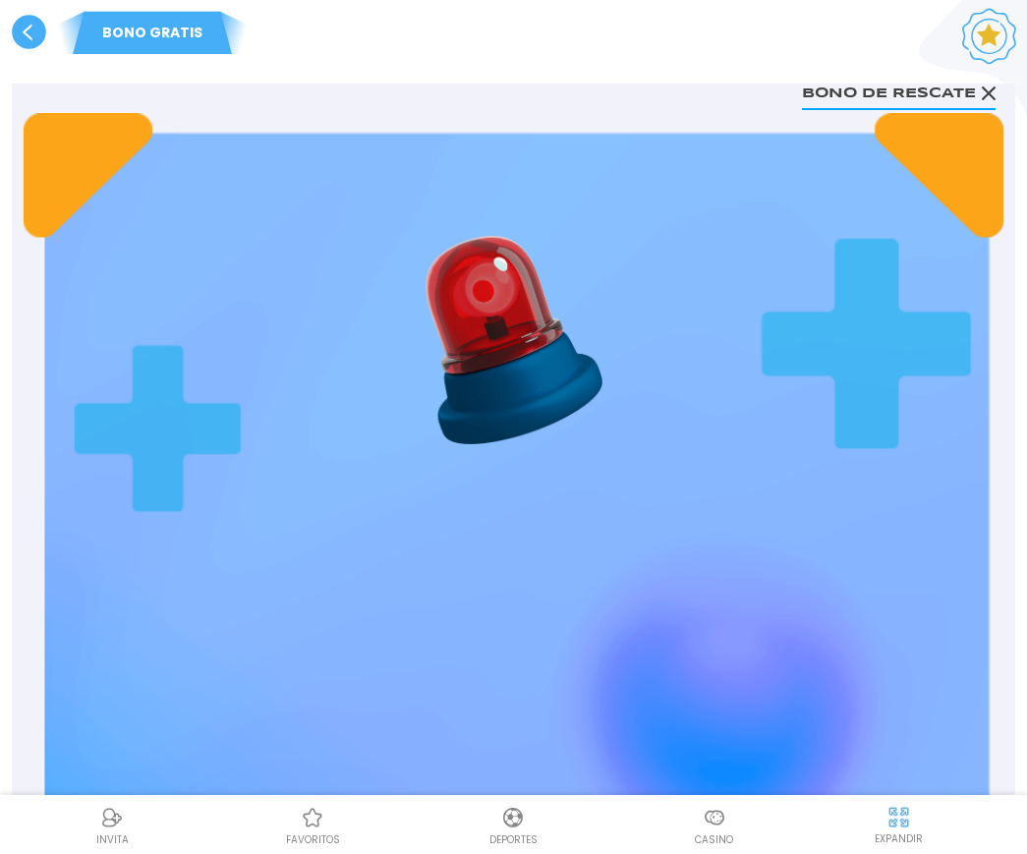
click at [29, 31] on use at bounding box center [29, 32] width 34 height 34
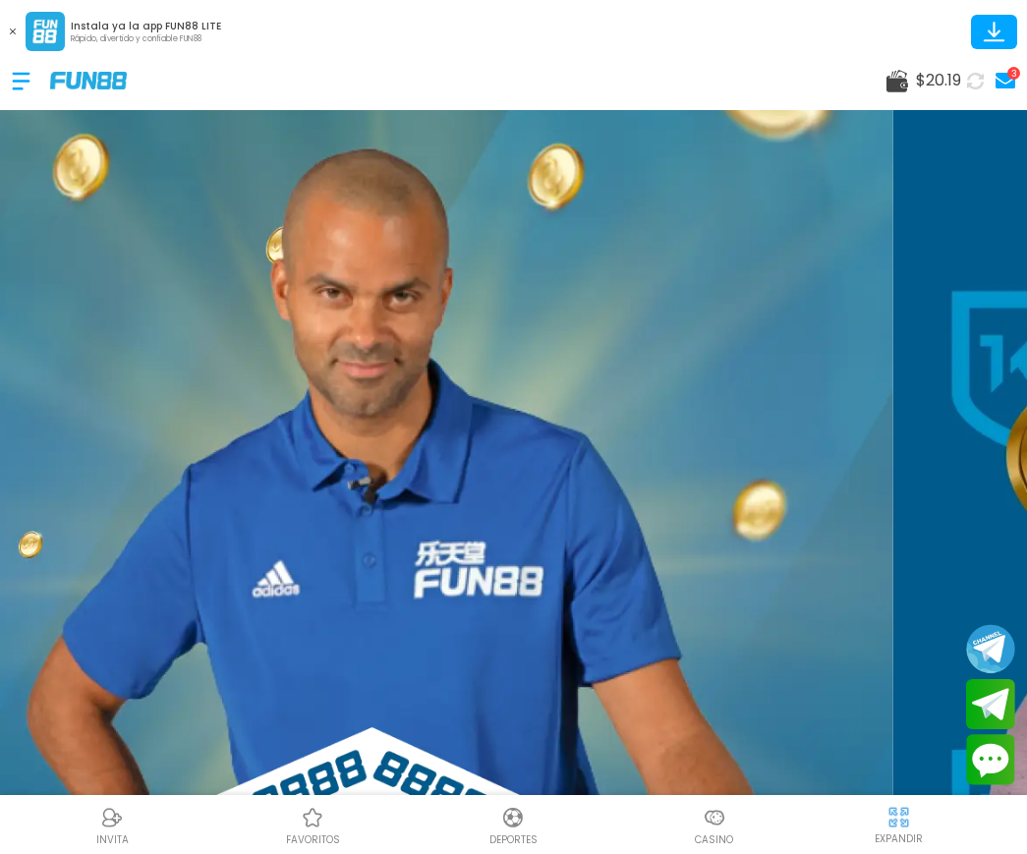
click at [295, 836] on p "favoritos" at bounding box center [313, 840] width 54 height 15
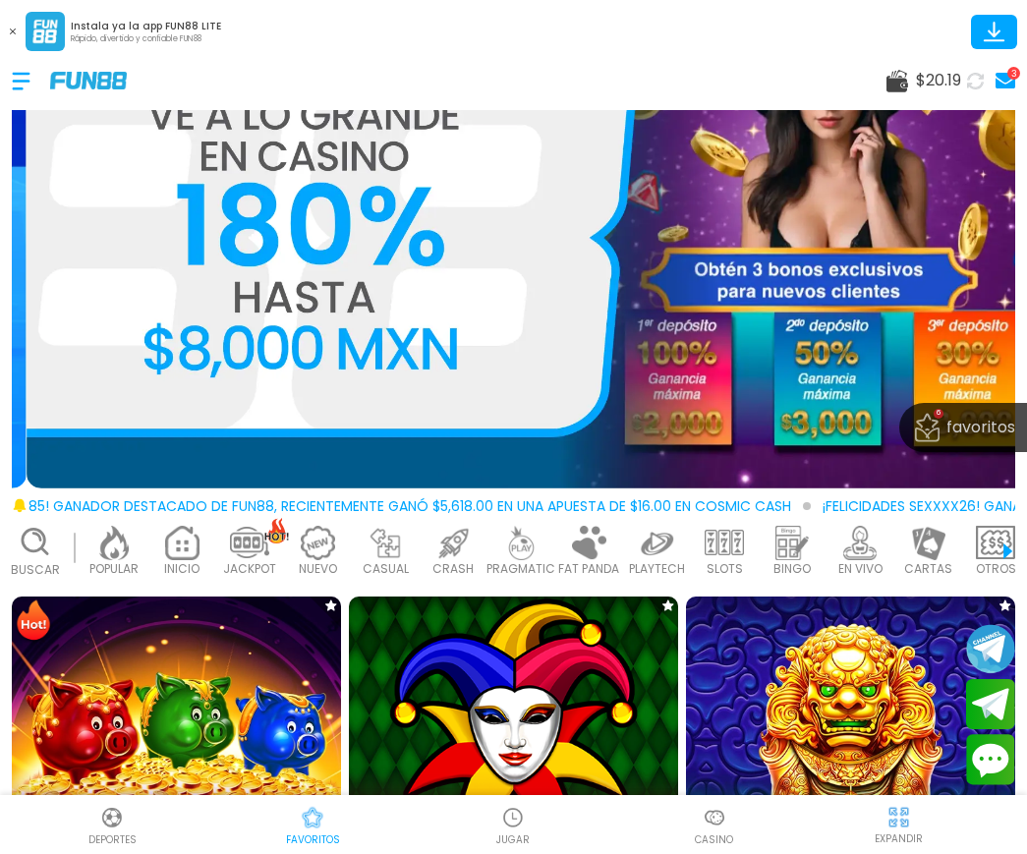
scroll to position [393, 0]
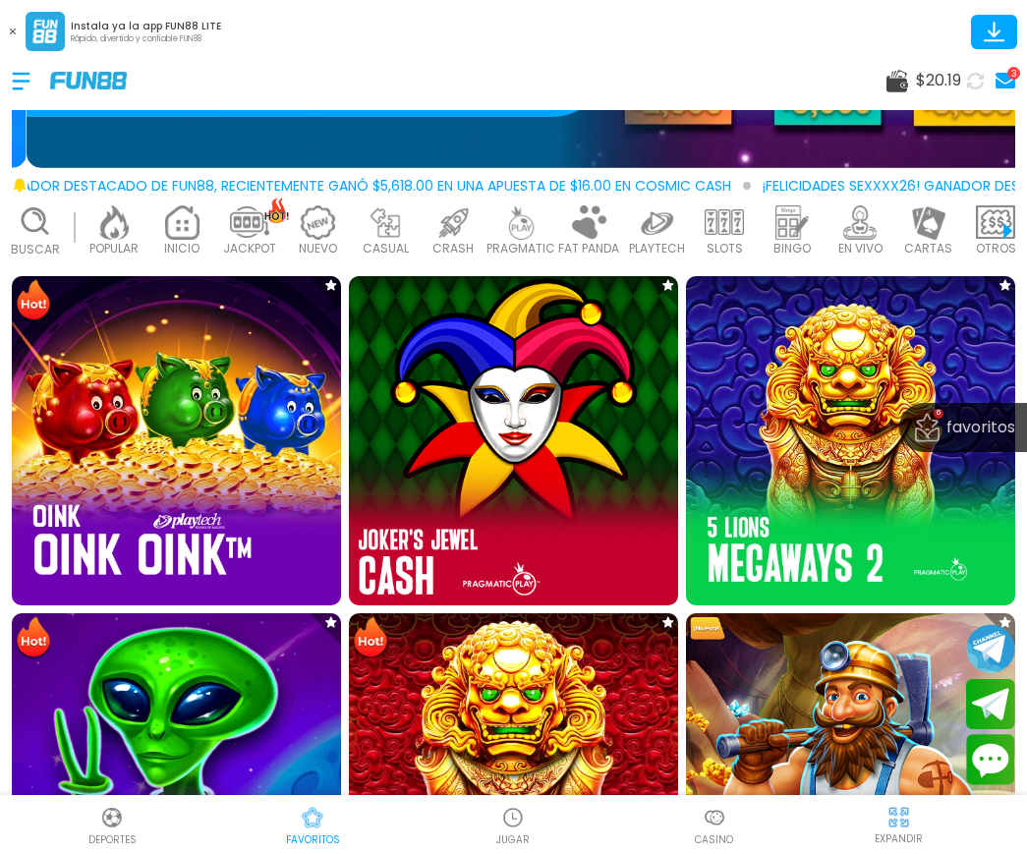
click at [490, 428] on img at bounding box center [513, 441] width 363 height 363
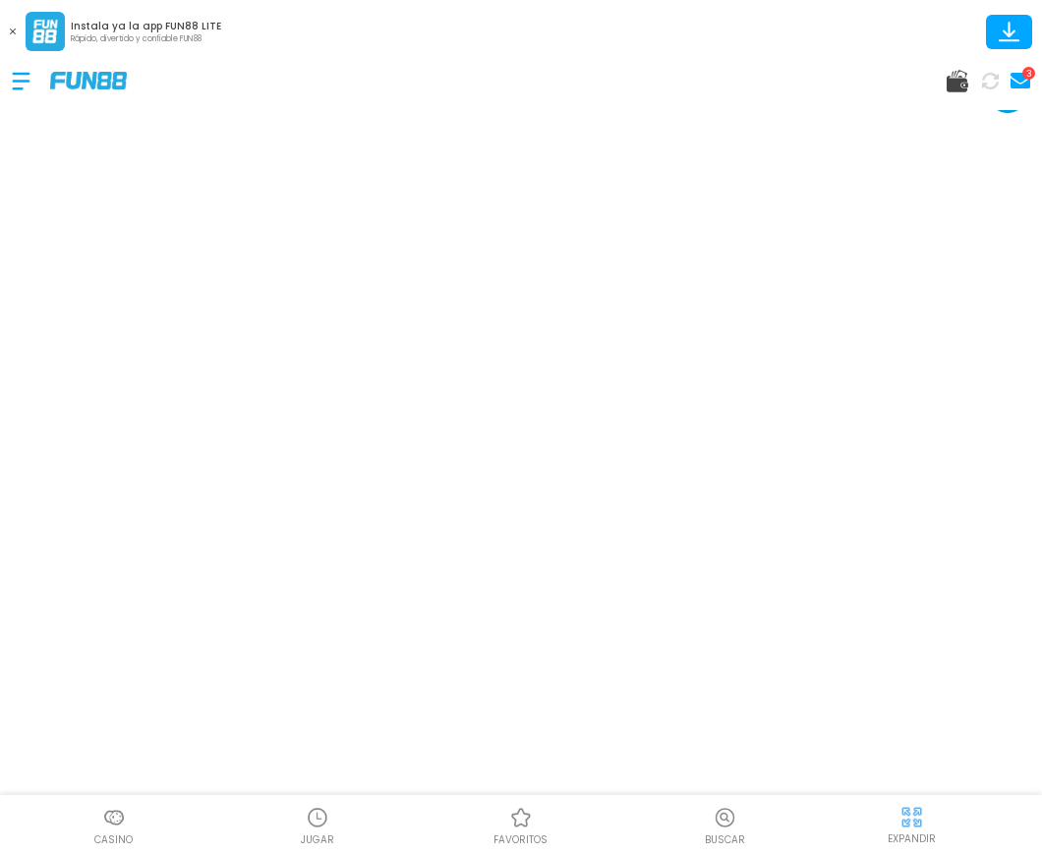
click at [917, 82] on icon at bounding box center [990, 81] width 17 height 17
click at [917, 85] on use at bounding box center [1021, 81] width 20 height 16
